Goal: Find contact information: Find contact information

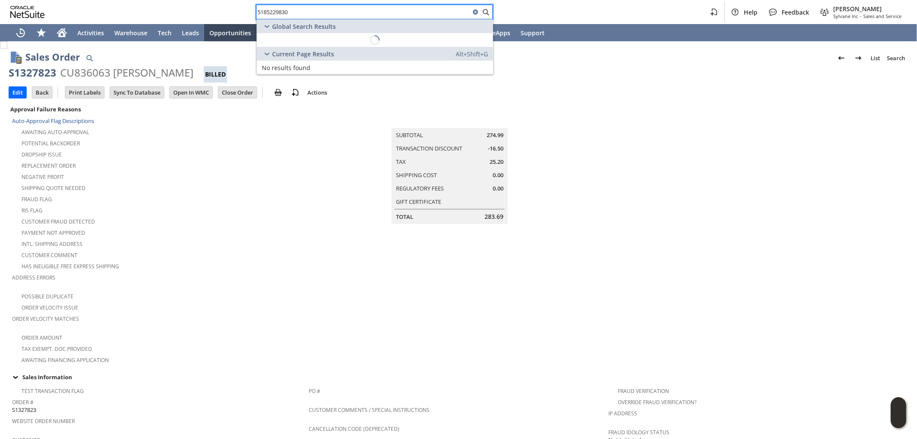
scroll to position [294, 0]
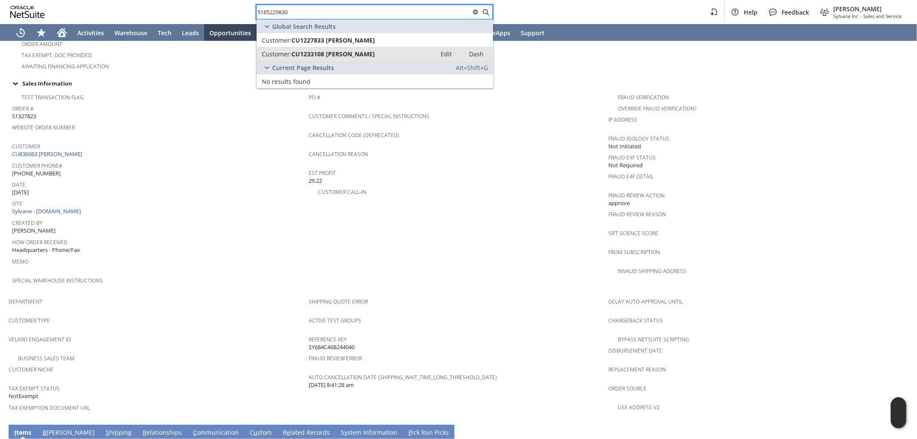
type input "5185229830"
click at [375, 54] on div "Customer: CU1233108 Carrie Hansen" at bounding box center [346, 54] width 169 height 8
click at [374, 38] on div "Customer: CU1227833 carrie hansen" at bounding box center [346, 40] width 169 height 8
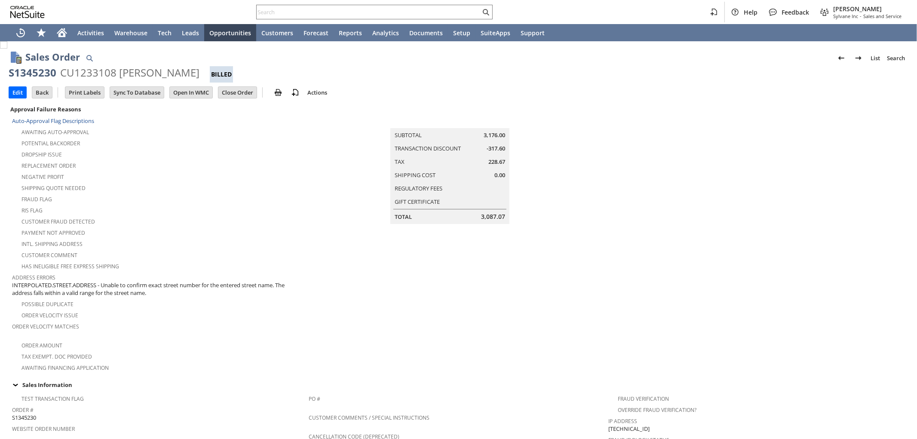
scroll to position [414, 0]
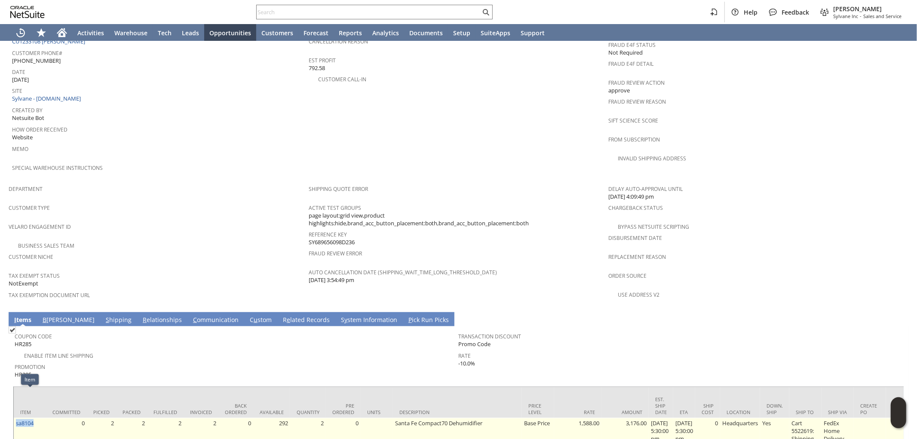
drag, startPoint x: 41, startPoint y: 396, endPoint x: 15, endPoint y: 401, distance: 26.6
click at [15, 418] on td "sa8104" at bounding box center [30, 435] width 32 height 34
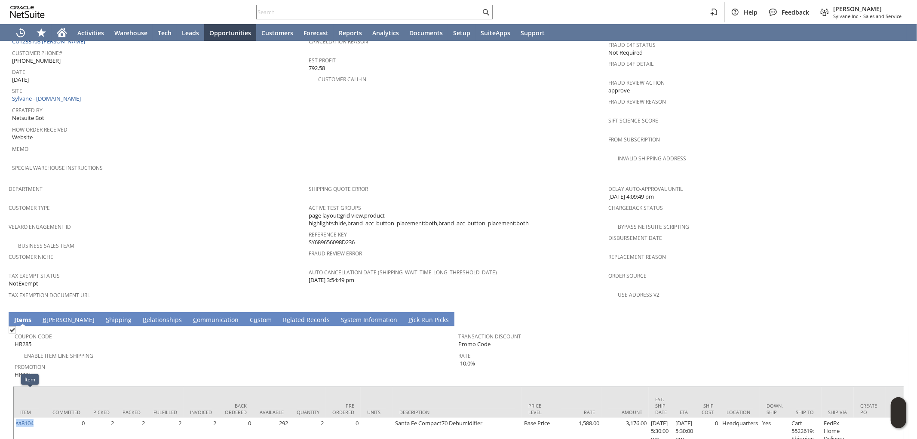
copy link "sa8104"
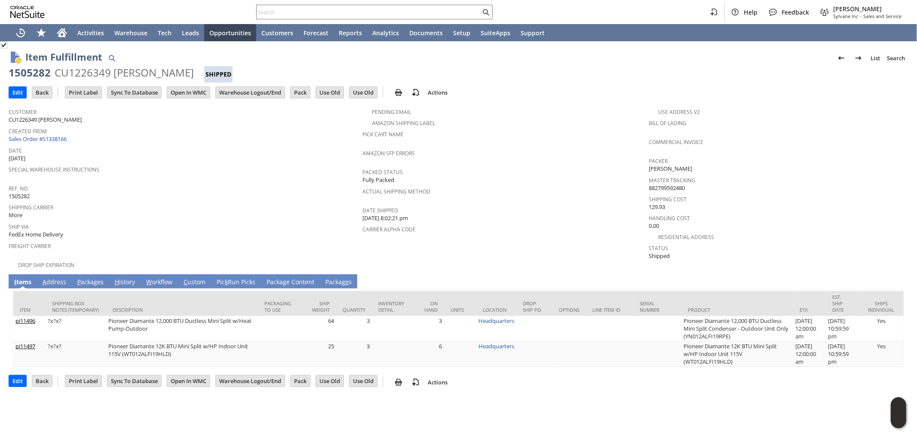
click at [52, 278] on link "A ddress" at bounding box center [54, 282] width 28 height 9
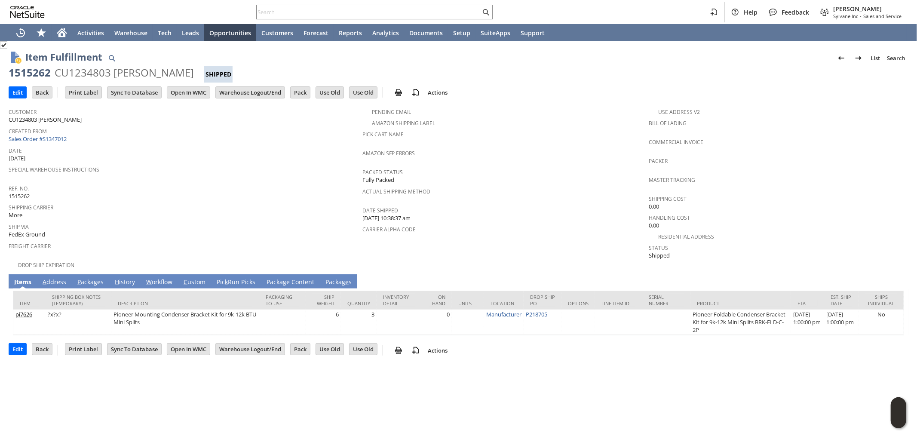
click at [49, 278] on link "A ddress" at bounding box center [54, 282] width 28 height 9
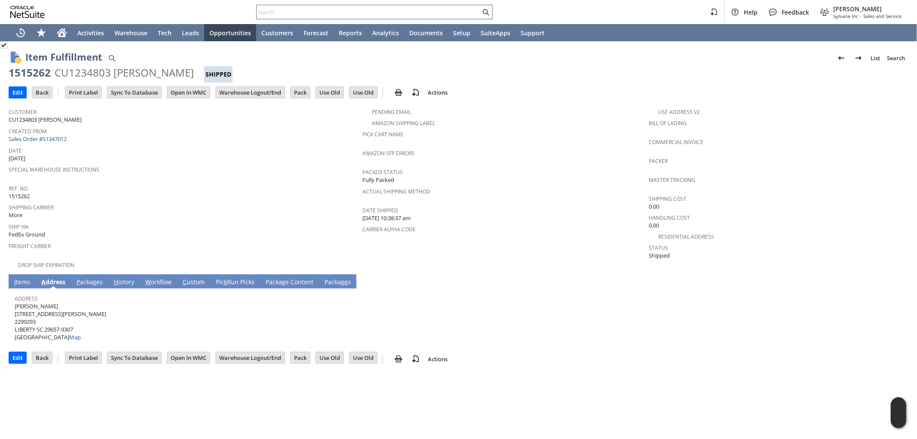
click at [337, 11] on input "text" at bounding box center [369, 12] width 224 height 10
paste input "8646337078"
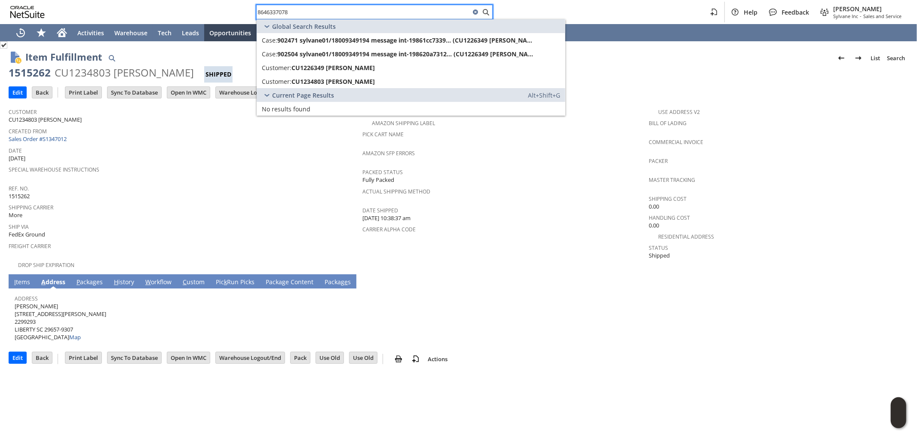
type input "8646337078"
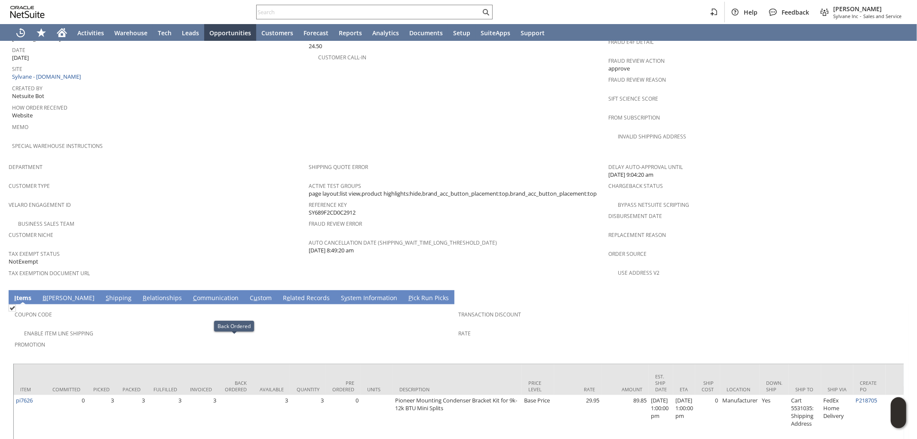
scroll to position [316, 0]
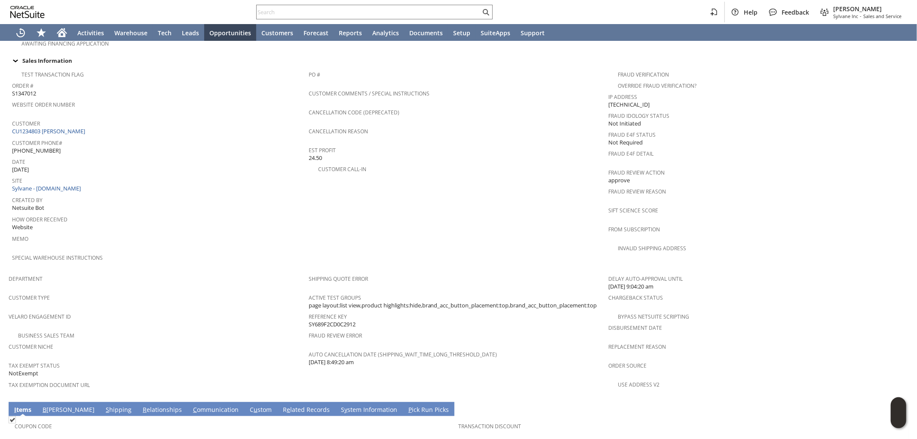
click at [71, 137] on span "Customer Phone#" at bounding box center [158, 142] width 292 height 10
click at [71, 127] on link "CU1234803 [PERSON_NAME]" at bounding box center [49, 131] width 75 height 8
